Goal: Information Seeking & Learning: Find specific fact

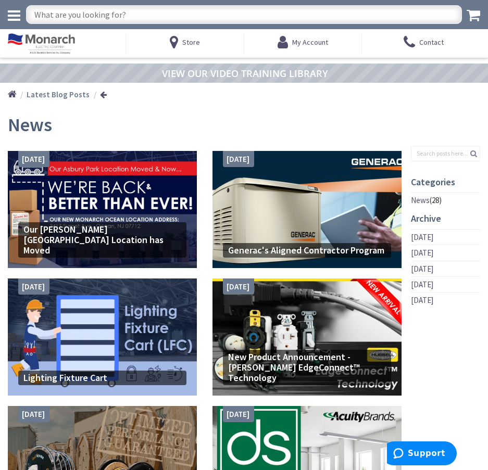
click at [94, 11] on input "text" at bounding box center [244, 14] width 436 height 19
type input "6thhn"
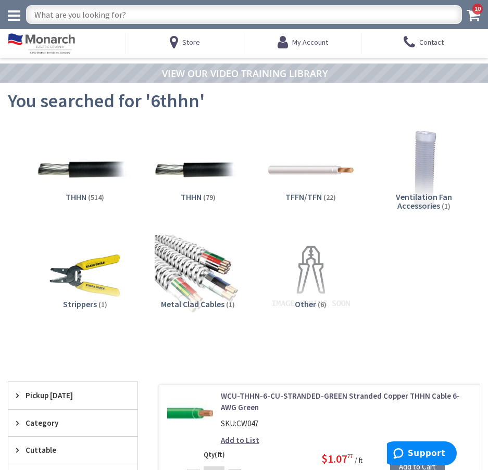
click at [85, 171] on img at bounding box center [84, 169] width 95 height 95
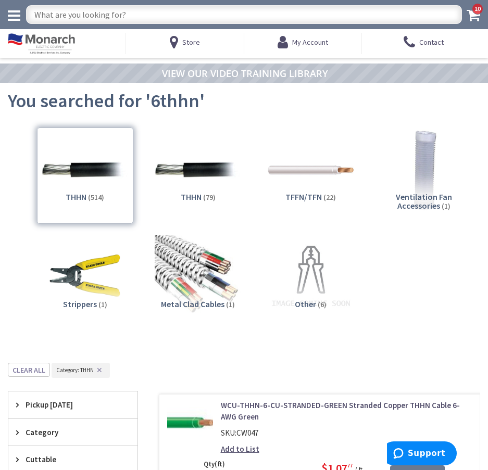
click at [80, 16] on input "text" at bounding box center [244, 14] width 436 height 19
type input "12thhn"
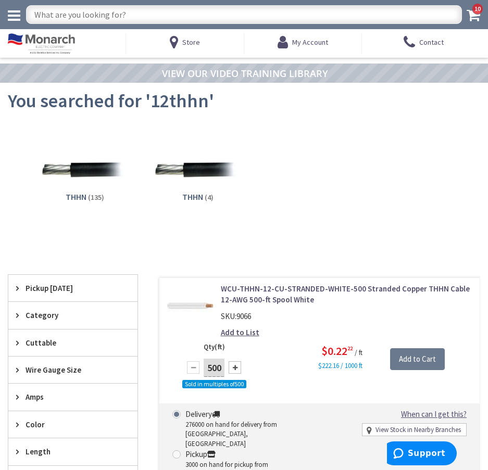
click at [54, 9] on input "text" at bounding box center [244, 14] width 436 height 19
type input "#8"
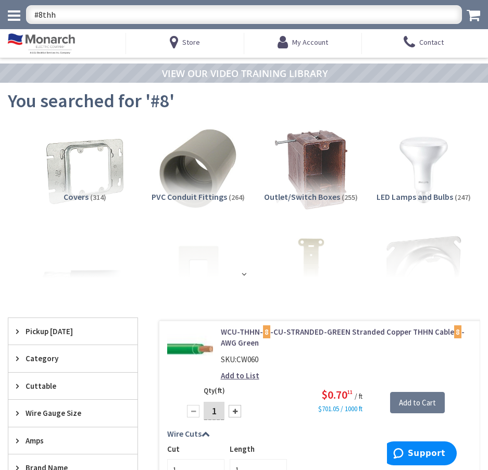
type input "#8thhn"
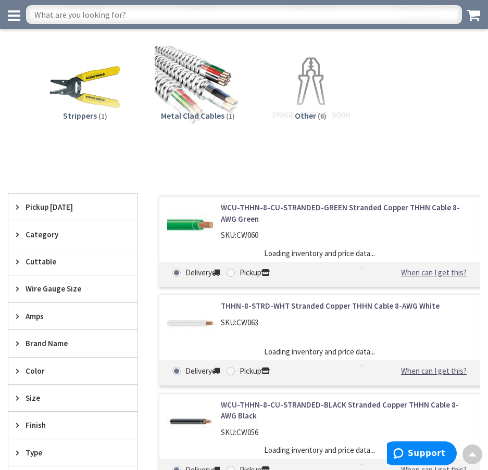
scroll to position [208, 0]
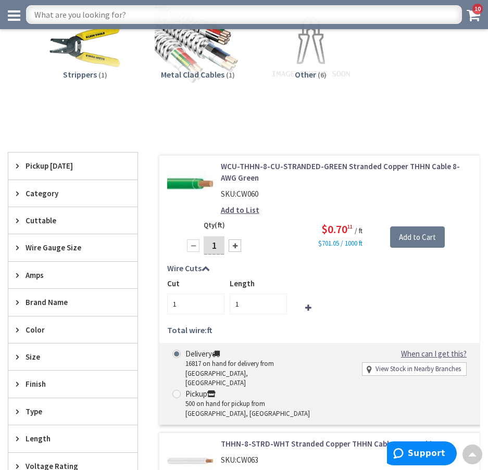
click at [241, 107] on div "THHN (514) THHN (79) TFFN/TFN (22) Ventilation Fan Accessories (1) (1)" at bounding box center [244, 2] width 472 height 221
click at [174, 12] on input "text" at bounding box center [244, 14] width 436 height 19
type input "mastic heat shrink"
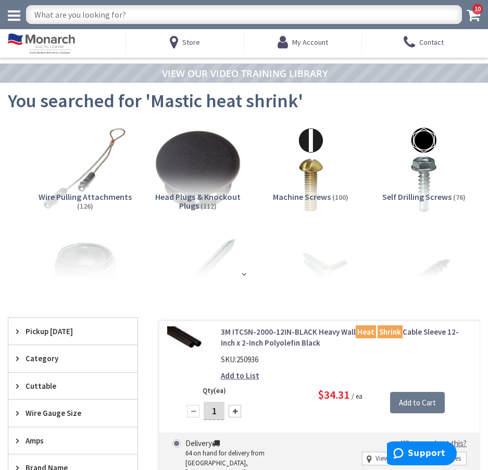
click at [118, 9] on input "text" at bounding box center [244, 14] width 436 height 19
type input "3m G"
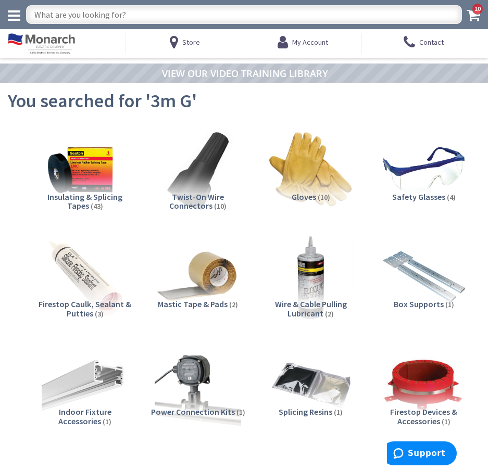
drag, startPoint x: 109, startPoint y: 22, endPoint x: 8, endPoint y: 13, distance: 101.9
click at [73, 18] on input "text" at bounding box center [244, 14] width 436 height 19
type input "scothcast"
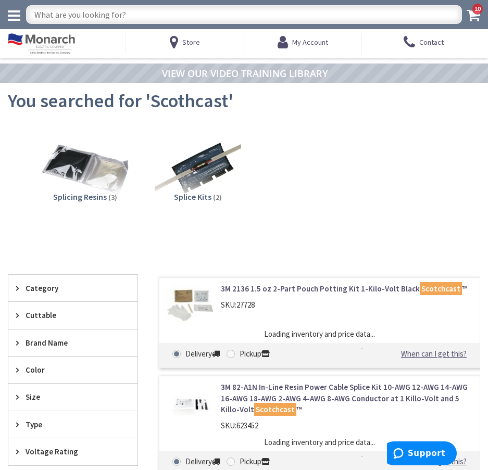
click at [68, 162] on img at bounding box center [84, 169] width 95 height 95
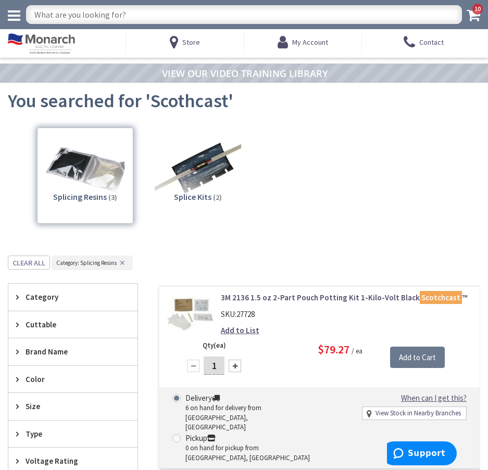
click at [136, 24] on div "Search 10" at bounding box center [244, 14] width 488 height 29
click at [113, 16] on input "text" at bounding box center [244, 14] width 436 height 19
type input "3570g"
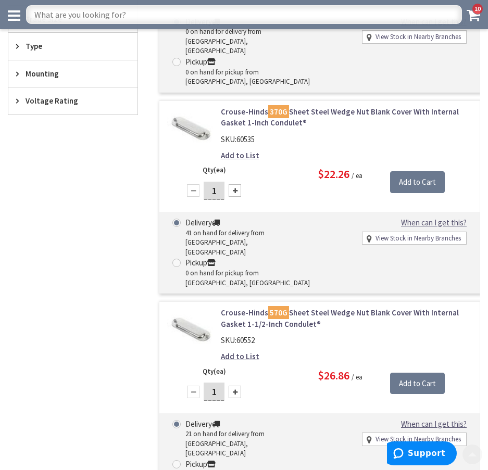
scroll to position [468, 0]
